Goal: Check status: Check status

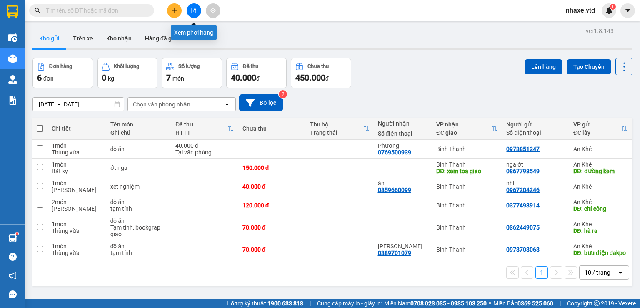
click at [191, 8] on icon "file-add" at bounding box center [194, 11] width 6 height 6
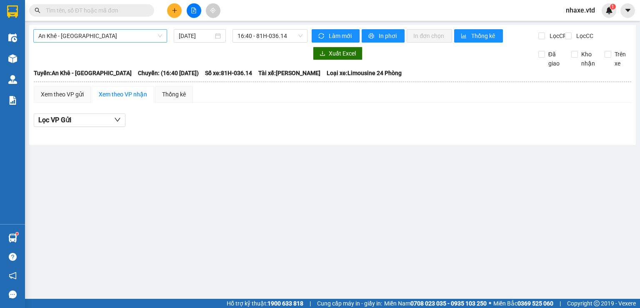
click at [115, 36] on span "An Khê - [GEOGRAPHIC_DATA]" at bounding box center [100, 36] width 124 height 13
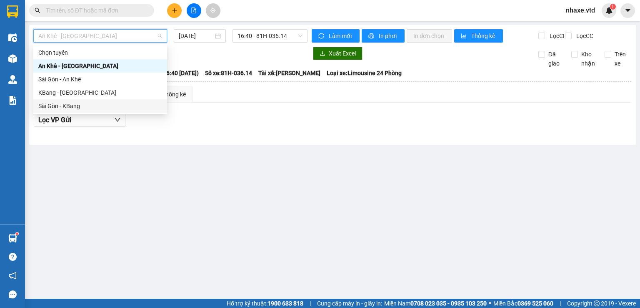
click at [53, 104] on div "Sài Gòn - KBang" at bounding box center [100, 105] width 124 height 9
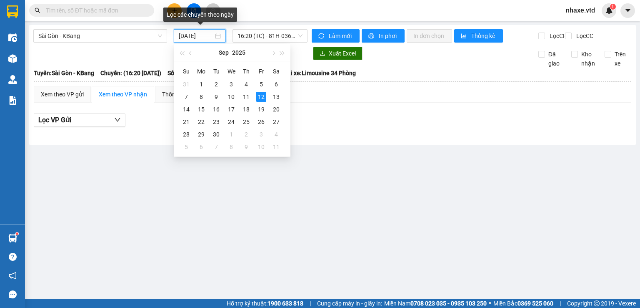
click at [205, 39] on input "[DATE]" at bounding box center [196, 35] width 34 height 9
click at [246, 96] on div "11" at bounding box center [246, 97] width 10 height 10
type input "[DATE]"
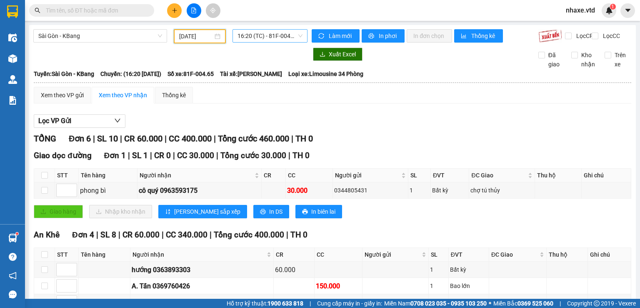
click at [283, 37] on span "16:20 (TC) - 81F-004.65" at bounding box center [270, 36] width 65 height 13
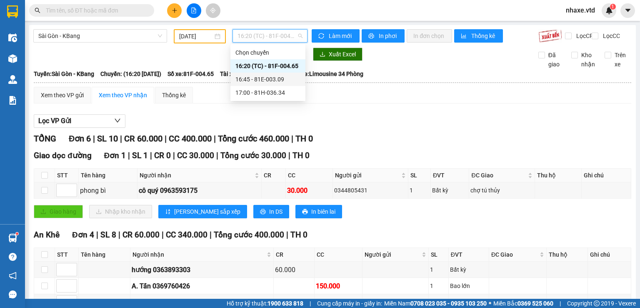
click at [269, 78] on div "16:45 - 81E-003.09" at bounding box center [267, 79] width 65 height 9
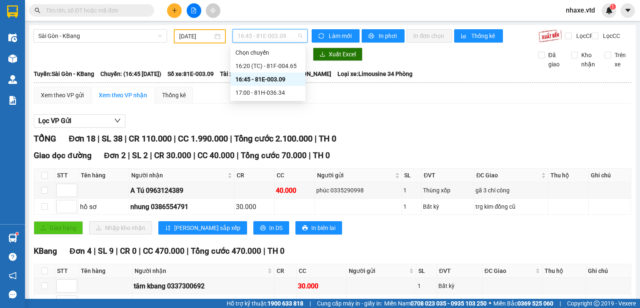
click at [281, 34] on span "16:45 - 81E-003.09" at bounding box center [270, 36] width 65 height 13
click at [263, 95] on div "17:00 - 81H-036.34" at bounding box center [267, 92] width 65 height 9
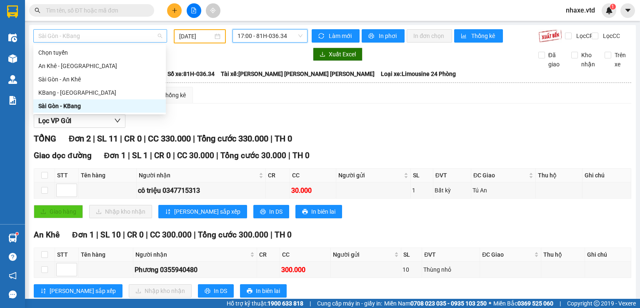
click at [59, 37] on span "Sài Gòn - KBang" at bounding box center [100, 36] width 124 height 13
click at [53, 77] on div "Sài Gòn - An Khê" at bounding box center [99, 79] width 123 height 9
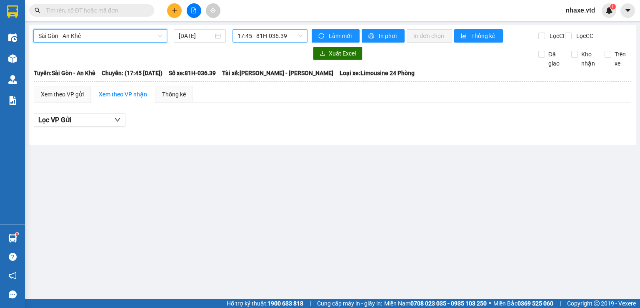
click at [277, 33] on span "17:45 - 81H-036.39" at bounding box center [270, 36] width 65 height 13
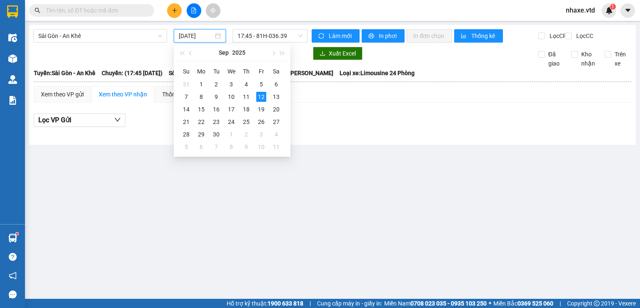
click at [185, 38] on input "[DATE]" at bounding box center [196, 35] width 34 height 9
click at [246, 98] on div "11" at bounding box center [246, 97] width 10 height 10
type input "[DATE]"
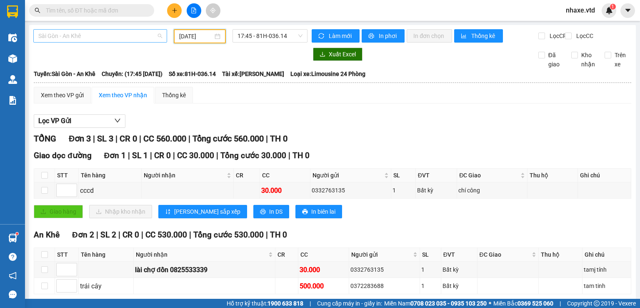
click at [50, 35] on span "Sài Gòn - An Khê" at bounding box center [100, 36] width 124 height 13
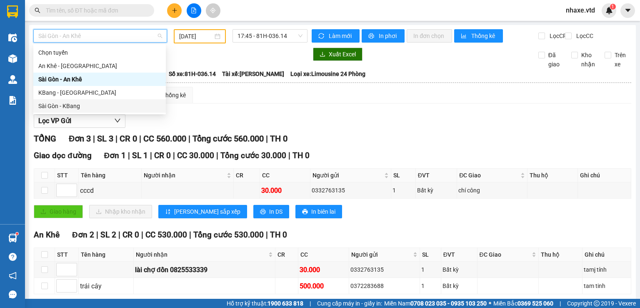
click at [57, 105] on div "Sài Gòn - KBang" at bounding box center [99, 105] width 123 height 9
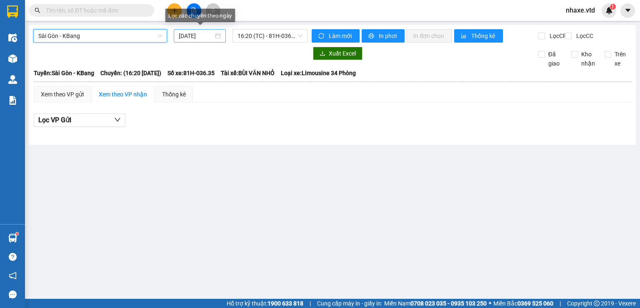
click at [191, 34] on input "[DATE]" at bounding box center [196, 35] width 34 height 9
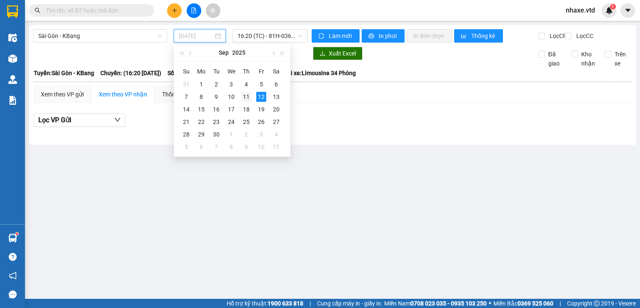
click at [249, 98] on div "11" at bounding box center [246, 97] width 10 height 10
type input "[DATE]"
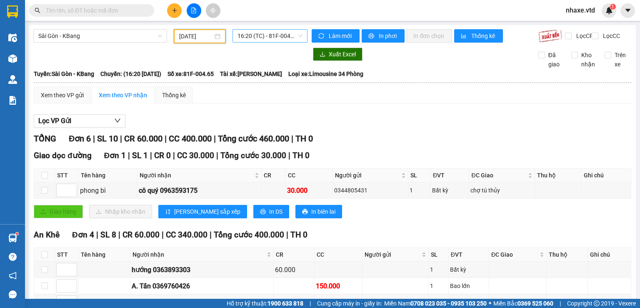
click at [262, 36] on span "16:20 (TC) - 81F-004.65" at bounding box center [270, 36] width 65 height 13
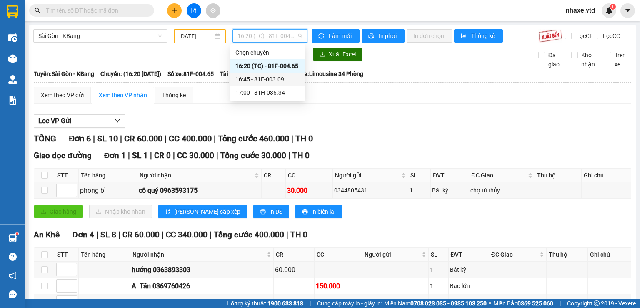
click at [258, 78] on div "16:45 - 81E-003.09" at bounding box center [267, 79] width 65 height 9
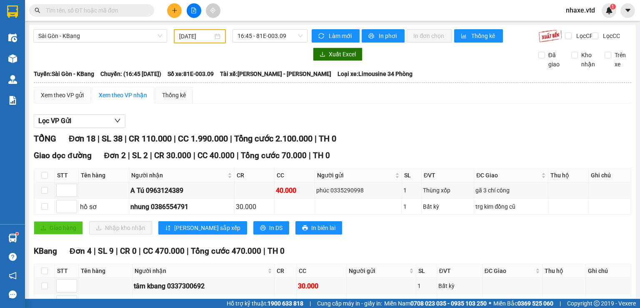
click at [107, 6] on input "text" at bounding box center [95, 10] width 98 height 9
click at [112, 6] on input "text" at bounding box center [95, 10] width 98 height 9
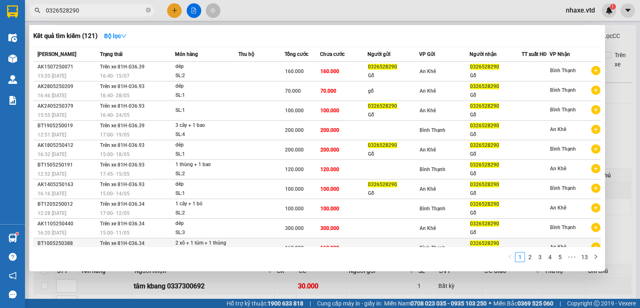
scroll to position [8, 0]
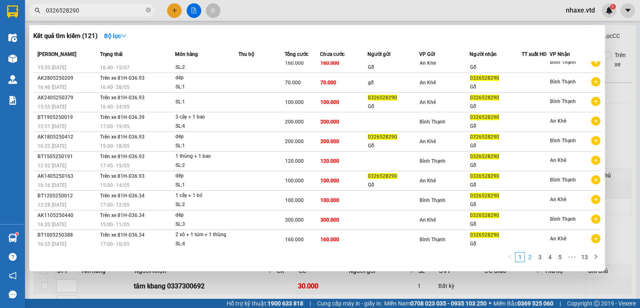
type input "0326528290"
click at [533, 257] on link "2" at bounding box center [529, 256] width 9 height 9
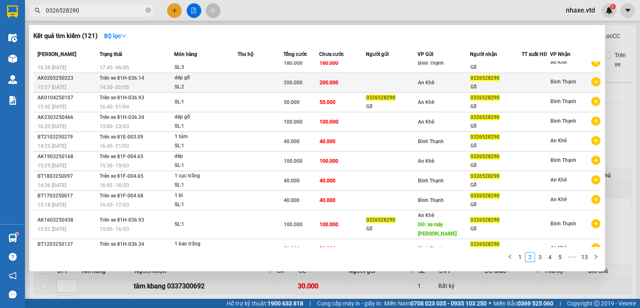
scroll to position [0, 0]
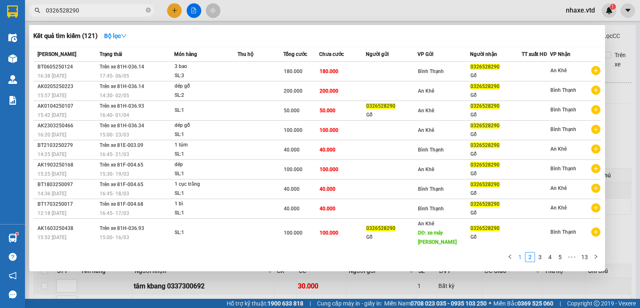
click at [520, 258] on link "1" at bounding box center [519, 256] width 9 height 9
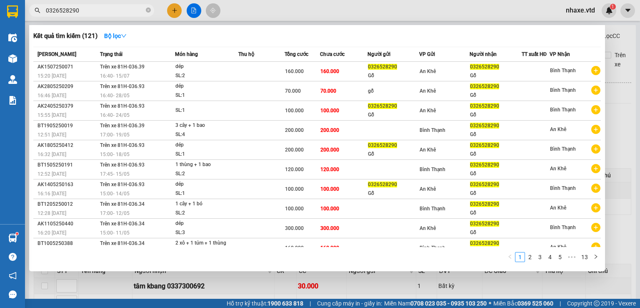
click at [193, 10] on div at bounding box center [320, 154] width 640 height 308
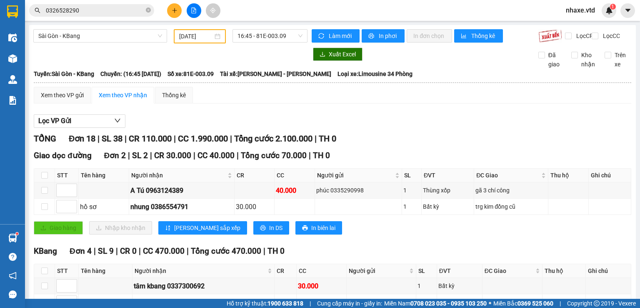
click at [208, 61] on div at bounding box center [170, 54] width 274 height 13
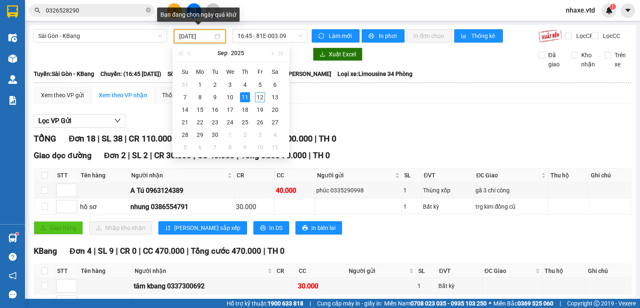
click at [197, 36] on input "[DATE]" at bounding box center [195, 36] width 33 height 9
type input "[DATE]"
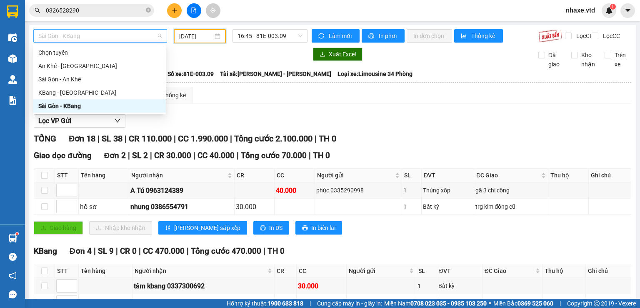
click at [86, 36] on span "Sài Gòn - KBang" at bounding box center [100, 36] width 124 height 13
